Goal: Navigation & Orientation: Find specific page/section

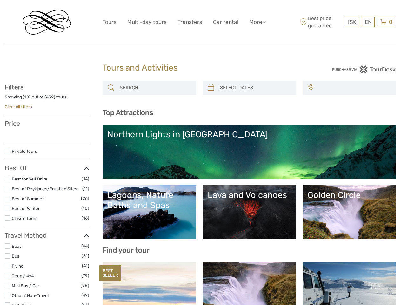
select select
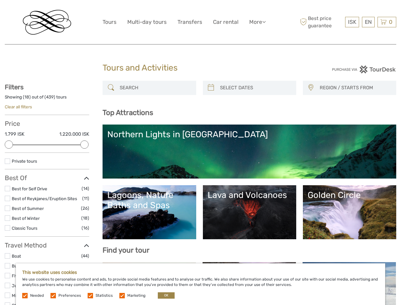
click at [257, 22] on link "More" at bounding box center [257, 21] width 17 height 9
click at [264, 22] on icon at bounding box center [263, 21] width 3 height 5
click at [352, 22] on span "ISK" at bounding box center [352, 22] width 8 height 6
click at [368, 22] on div "EN English Español Deutsch" at bounding box center [368, 22] width 13 height 10
click at [387, 22] on div "0 Items Total 0 ISK Checkout The shopping cart is empty." at bounding box center [386, 22] width 19 height 10
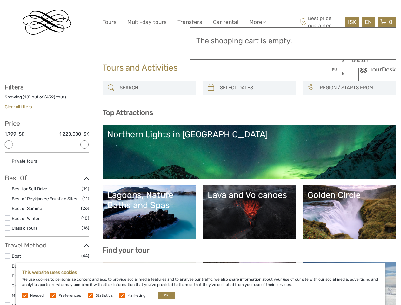
click at [9, 144] on div at bounding box center [9, 144] width 8 height 8
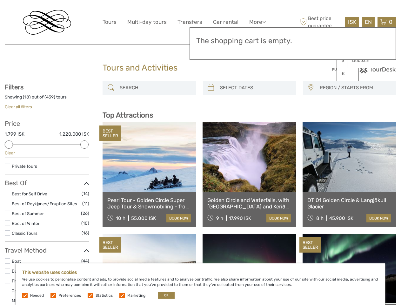
click at [84, 179] on icon at bounding box center [86, 183] width 5 height 9
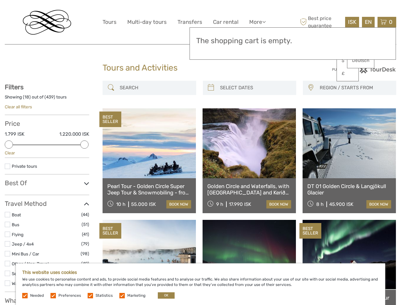
scroll to position [36, 0]
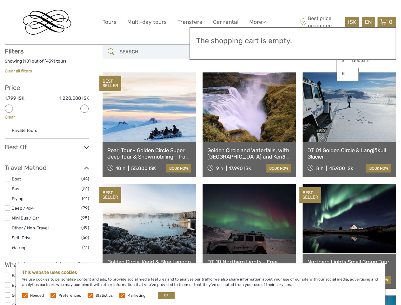
click at [211, 88] on link at bounding box center [248, 107] width 93 height 70
click at [255, 88] on link at bounding box center [248, 107] width 93 height 70
click at [310, 88] on link at bounding box center [348, 107] width 93 height 70
